Goal: Task Accomplishment & Management: Manage account settings

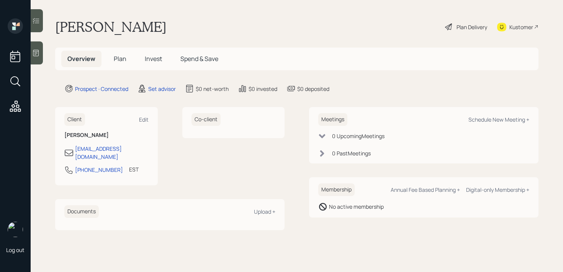
click at [30, 48] on div "Log out" at bounding box center [15, 136] width 31 height 272
click at [40, 61] on div at bounding box center [37, 52] width 12 height 23
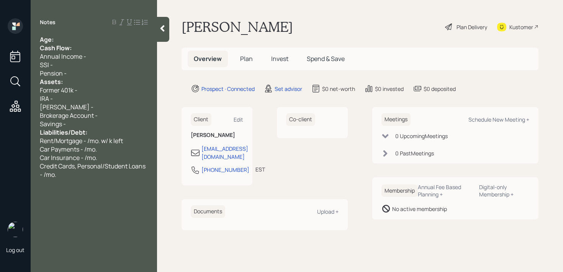
click at [68, 34] on div "Notes Age: Cash Flow: Annual Income - SSI - Pension - Assets: Former 401k - IRA…" at bounding box center [94, 140] width 126 height 244
click at [68, 41] on div "Age:" at bounding box center [94, 39] width 108 height 8
drag, startPoint x: 64, startPoint y: 41, endPoint x: 55, endPoint y: 41, distance: 9.2
click at [55, 41] on div "Age: 75" at bounding box center [94, 39] width 108 height 8
click at [69, 41] on div "Age: 75" at bounding box center [94, 39] width 108 height 8
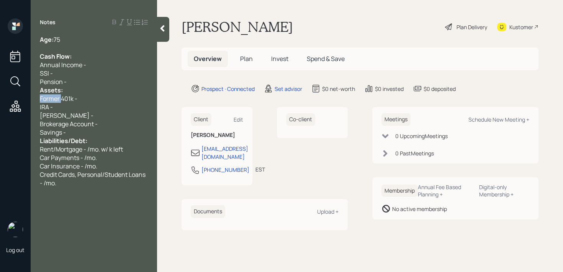
drag, startPoint x: 61, startPoint y: 97, endPoint x: 19, endPoint y: 97, distance: 41.4
click at [19, 97] on div "Log out Notes Age: 75 Cash Flow: Annual Income - SSI - Pension - Assets: Former…" at bounding box center [281, 136] width 563 height 272
click at [79, 80] on div "Pension -" at bounding box center [94, 81] width 108 height 8
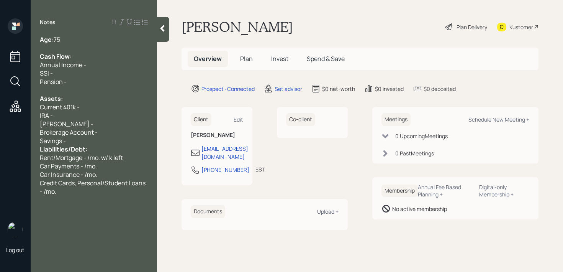
click at [90, 29] on div "Notes Age: 75 Cash Flow: Annual Income - SSI - Pension - Assets: Current 401k -…" at bounding box center [94, 140] width 126 height 244
click at [87, 44] on div at bounding box center [94, 48] width 108 height 8
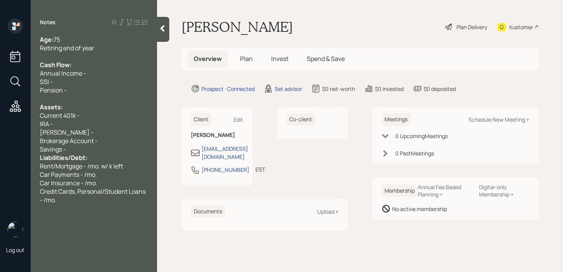
click at [128, 53] on div at bounding box center [94, 56] width 108 height 8
click at [128, 51] on div "Retiring end of year" at bounding box center [94, 48] width 108 height 8
click at [85, 148] on div "Savings -" at bounding box center [94, 149] width 108 height 8
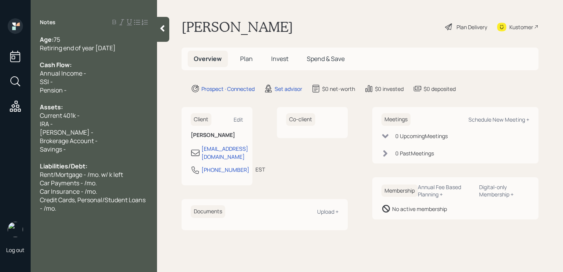
drag, startPoint x: 100, startPoint y: 120, endPoint x: 100, endPoint y: 114, distance: 6.1
click at [100, 120] on div "IRA -" at bounding box center [94, 124] width 108 height 8
click at [100, 114] on div "Current 401k -" at bounding box center [94, 115] width 108 height 8
click at [84, 83] on div "SSI -" at bounding box center [94, 81] width 108 height 8
click at [101, 103] on div "Assets:" at bounding box center [94, 107] width 108 height 8
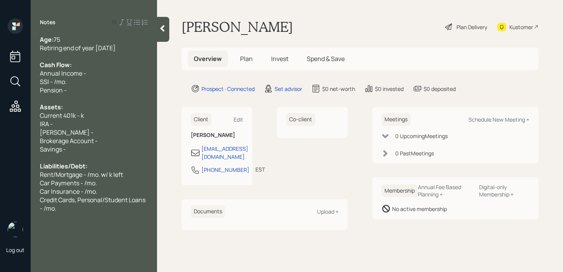
click at [107, 89] on div "Pension -" at bounding box center [94, 90] width 108 height 8
click at [80, 117] on span "Current 401k - k" at bounding box center [62, 115] width 44 height 8
click at [116, 120] on div "IRA -" at bounding box center [94, 124] width 108 height 8
click at [116, 117] on div "Current 401k - 72k" at bounding box center [94, 115] width 108 height 8
click at [75, 155] on div at bounding box center [94, 157] width 108 height 8
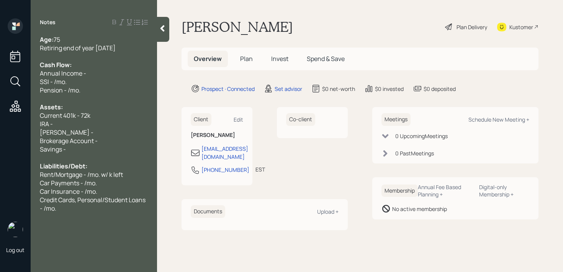
click at [80, 151] on div "Savings -" at bounding box center [94, 149] width 108 height 8
click at [107, 139] on div "Brokerage Account -" at bounding box center [94, 140] width 108 height 8
drag, startPoint x: 111, startPoint y: 139, endPoint x: 33, endPoint y: 133, distance: 78.1
click at [33, 133] on div "Age: 75 Retiring end of year Dec 2026 Cash Flow: Annual Income - SSI - /mo. Pen…" at bounding box center [94, 123] width 126 height 177
click at [50, 135] on span "Roth IRA -" at bounding box center [67, 132] width 54 height 8
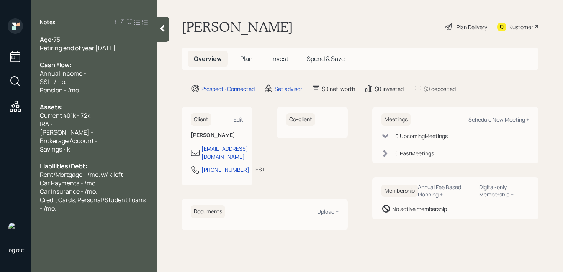
drag, startPoint x: 76, startPoint y: 135, endPoint x: 32, endPoint y: 135, distance: 44.1
click at [36, 135] on div "Age: 75 Retiring end of year Dec 2026 Cash Flow: Annual Income - SSI - /mo. Pen…" at bounding box center [94, 123] width 126 height 177
click at [64, 141] on span "Brokerage Account -" at bounding box center [69, 140] width 58 height 8
click at [66, 148] on span "Savings - k" at bounding box center [55, 149] width 30 height 8
click at [97, 141] on span "Brokerage Account -" at bounding box center [69, 140] width 58 height 8
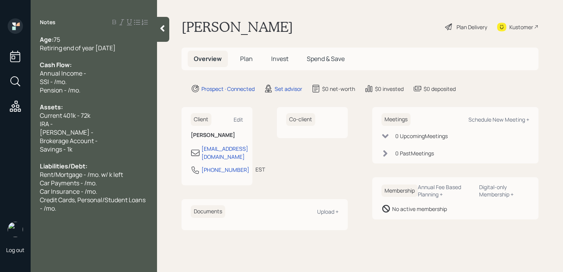
click at [70, 153] on div at bounding box center [94, 157] width 108 height 8
click at [109, 122] on div "IRA -" at bounding box center [94, 124] width 108 height 8
click at [109, 134] on div "Roth IRA -" at bounding box center [94, 132] width 108 height 8
drag, startPoint x: 110, startPoint y: 143, endPoint x: 97, endPoint y: 142, distance: 12.3
click at [97, 142] on div "Brokerage Account -" at bounding box center [94, 140] width 108 height 8
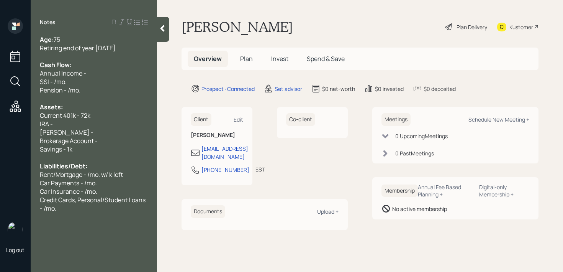
click at [86, 133] on div "Roth IRA -" at bounding box center [94, 132] width 108 height 8
drag, startPoint x: 86, startPoint y: 133, endPoint x: 39, endPoint y: 124, distance: 47.6
click at [39, 124] on div "Age: 75 Retiring end of year Dec 2026 Cash Flow: Annual Income - SSI - /mo. Pen…" at bounding box center [94, 123] width 126 height 177
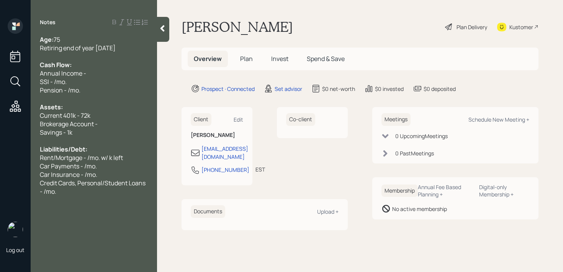
click at [108, 125] on div "Brokerage Account -" at bounding box center [94, 124] width 108 height 8
click at [101, 91] on div "Pension - /mo." at bounding box center [94, 90] width 108 height 8
click at [98, 81] on div "SSI - /mo." at bounding box center [94, 81] width 108 height 8
click at [57, 80] on span "SSI - /mo." at bounding box center [53, 81] width 27 height 8
drag, startPoint x: 112, startPoint y: 121, endPoint x: 0, endPoint y: 121, distance: 111.5
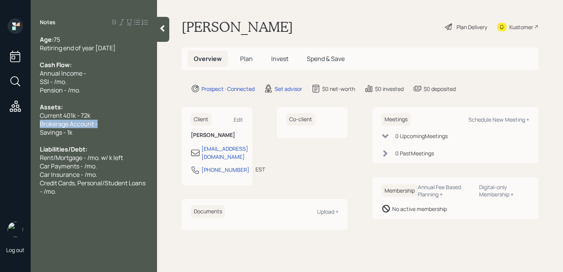
click at [0, 121] on div "Log out Notes Age: 75 Retiring end of year Dec 2026 Cash Flow: Annual Income - …" at bounding box center [281, 136] width 563 height 272
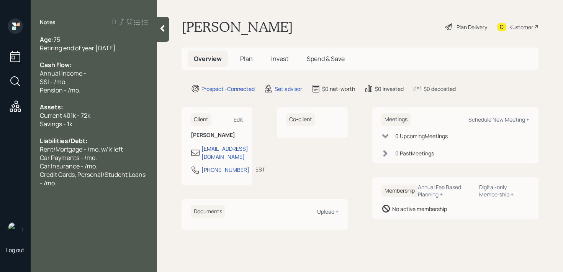
click at [83, 156] on span "Car Payments - /mo." at bounding box center [68, 157] width 57 height 8
click at [93, 85] on div "SSI - /mo." at bounding box center [94, 81] width 108 height 8
click at [57, 85] on span "SSI - /mo." at bounding box center [53, 81] width 27 height 8
click at [114, 69] on div "Annual Income -" at bounding box center [94, 73] width 108 height 8
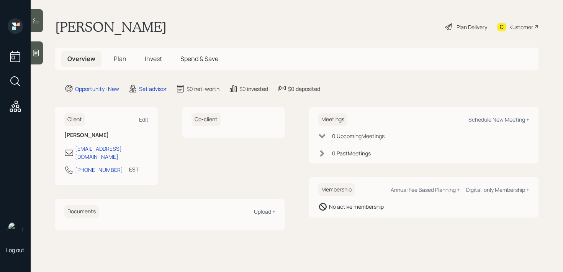
click at [42, 58] on div at bounding box center [37, 52] width 12 height 23
